Goal: Transaction & Acquisition: Download file/media

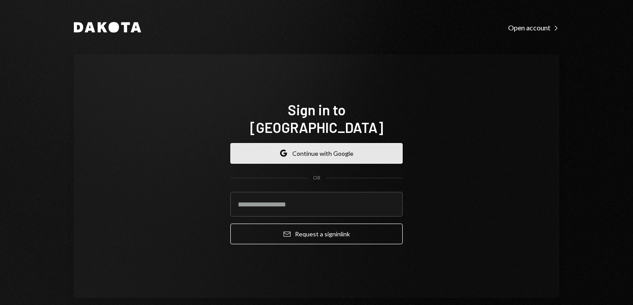
click at [285, 150] on button "Google Continue with Google" at bounding box center [316, 153] width 172 height 21
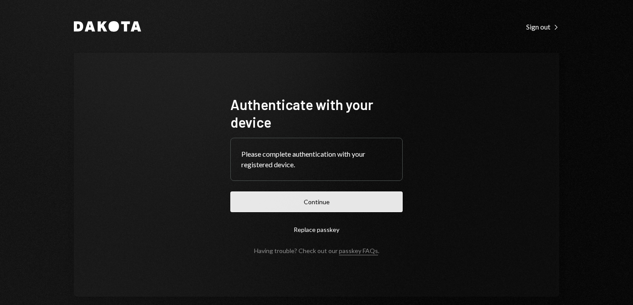
click at [346, 199] on button "Continue" at bounding box center [316, 201] width 172 height 21
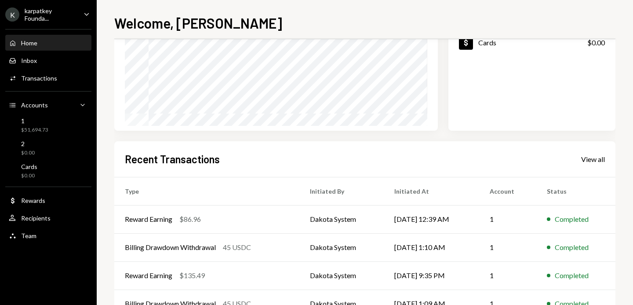
scroll to position [130, 0]
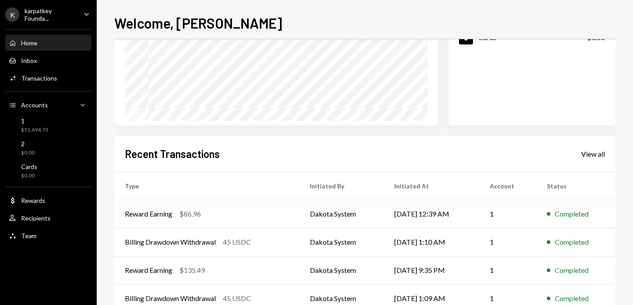
click at [384, 212] on td "[DATE] 12:39 AM" at bounding box center [431, 214] width 95 height 28
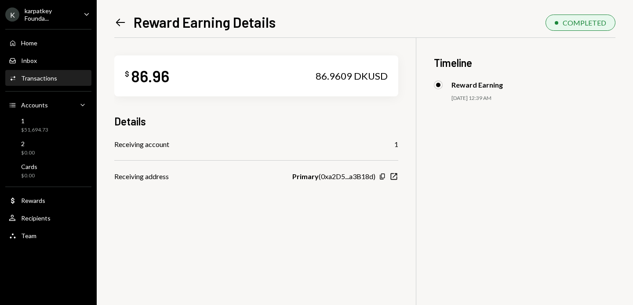
click at [120, 17] on icon "Left Arrow" at bounding box center [120, 22] width 12 height 12
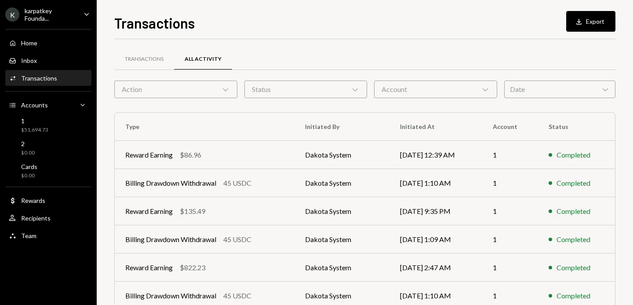
click at [193, 94] on div "Action Chevron Down" at bounding box center [175, 89] width 123 height 18
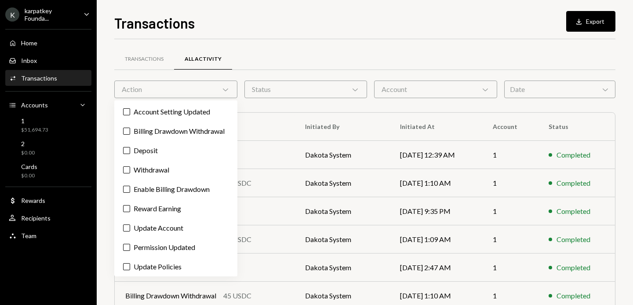
click at [350, 117] on th "Initiated By" at bounding box center [342, 127] width 95 height 28
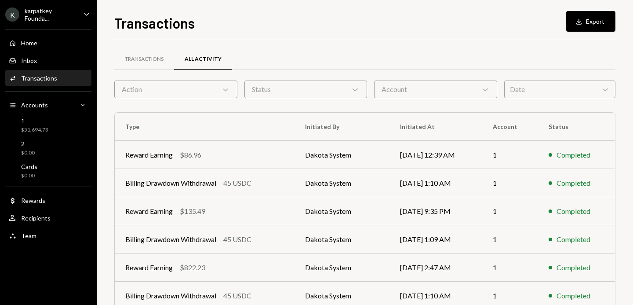
click at [584, 92] on div "Date Chevron Down" at bounding box center [559, 89] width 111 height 18
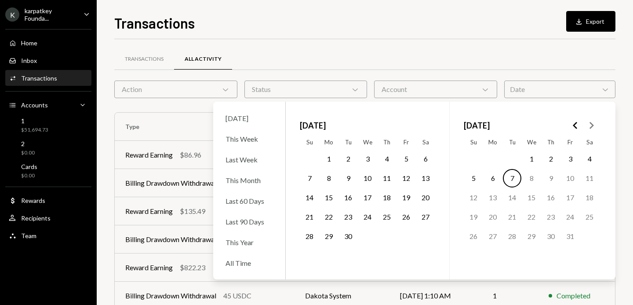
click at [348, 234] on button "30" at bounding box center [348, 236] width 18 height 18
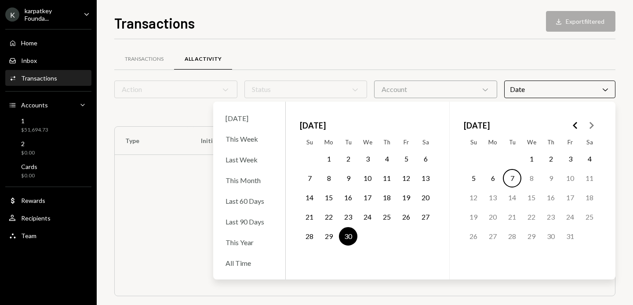
click at [110, 136] on div "Transactions Download Export filtered Transactions All Activity Action Chevron …" at bounding box center [365, 152] width 537 height 305
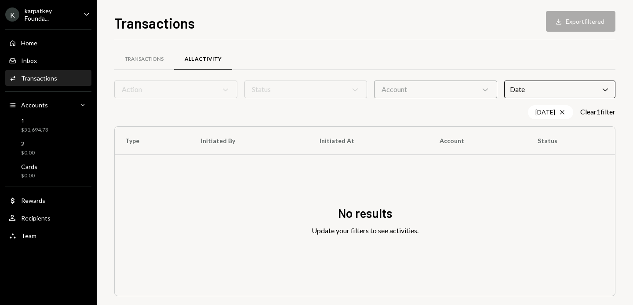
click at [554, 91] on div "Date Chevron Down" at bounding box center [559, 89] width 111 height 18
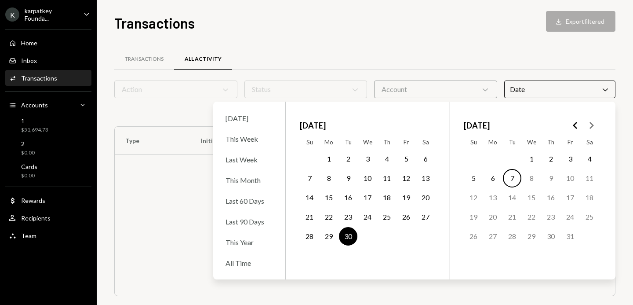
click at [531, 160] on button "1" at bounding box center [532, 159] width 18 height 18
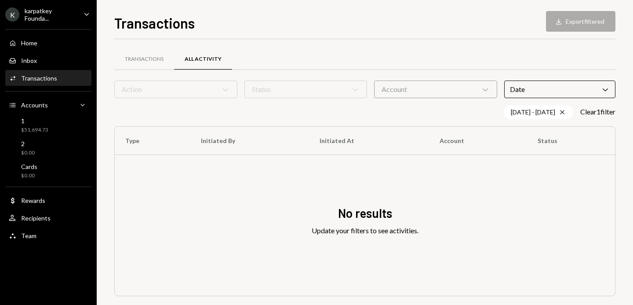
click at [138, 120] on div "Transactions All Activity Action Chevron Down Status Chevron Down Account Chevr…" at bounding box center [364, 183] width 501 height 261
click at [517, 88] on div "Date Chevron Down" at bounding box center [559, 89] width 111 height 18
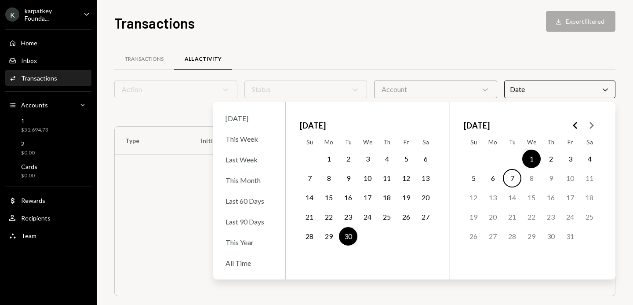
click at [328, 233] on button "29" at bounding box center [329, 236] width 18 height 18
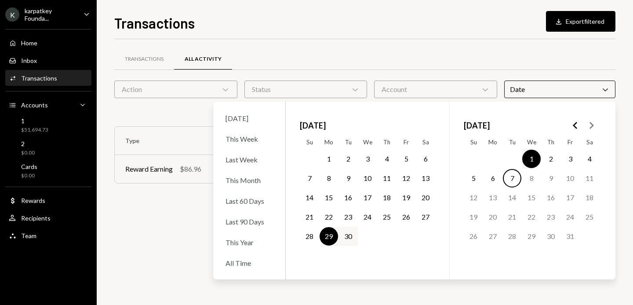
click at [125, 118] on div "[DATE] - [DATE] Cross Clear 1 filter" at bounding box center [364, 112] width 501 height 14
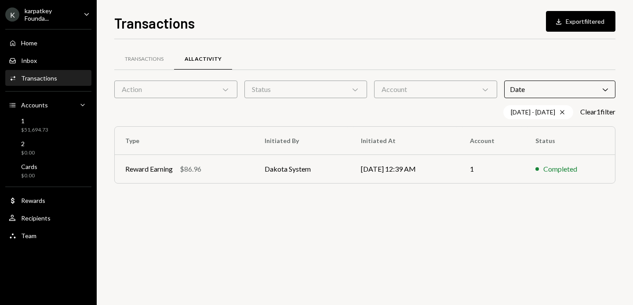
click at [600, 19] on button "Download Export filtered" at bounding box center [580, 21] width 69 height 21
click at [27, 44] on div "Home" at bounding box center [29, 42] width 16 height 7
